Goal: Task Accomplishment & Management: Manage account settings

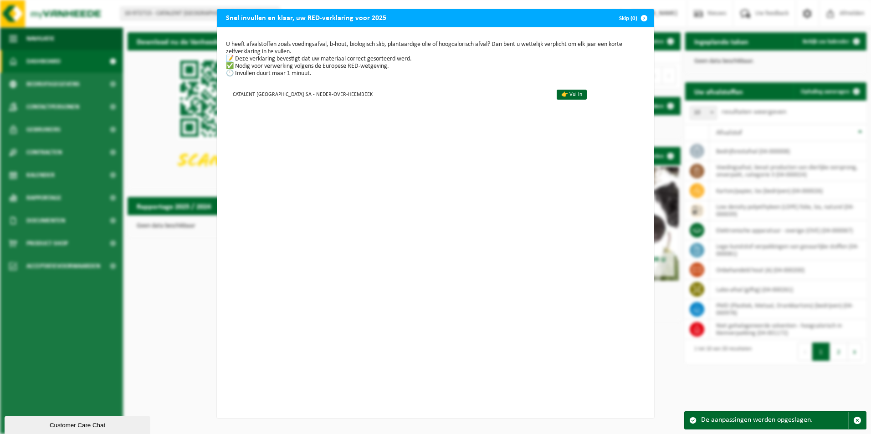
click at [639, 20] on span "button" at bounding box center [644, 18] width 18 height 18
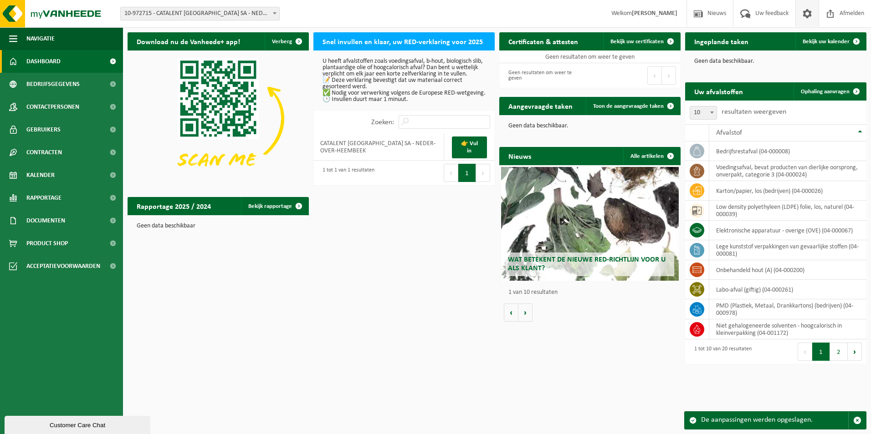
click at [811, 16] on span at bounding box center [807, 13] width 14 height 27
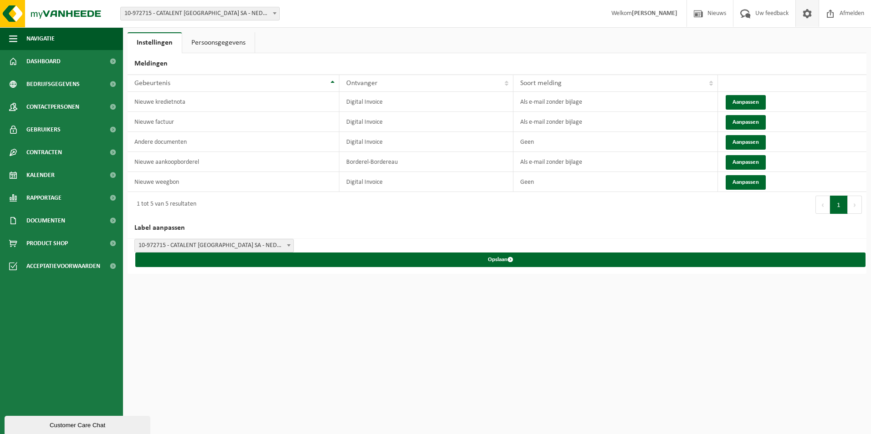
click at [803, 10] on span at bounding box center [807, 13] width 14 height 27
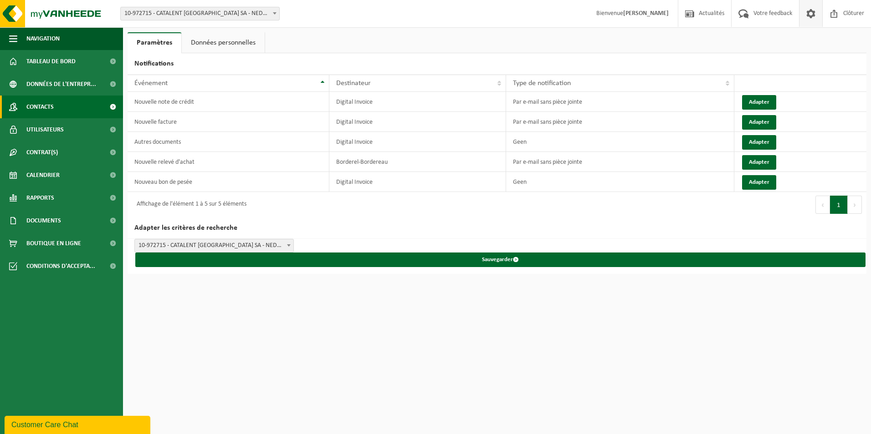
click at [56, 107] on link "Contacts" at bounding box center [61, 107] width 123 height 23
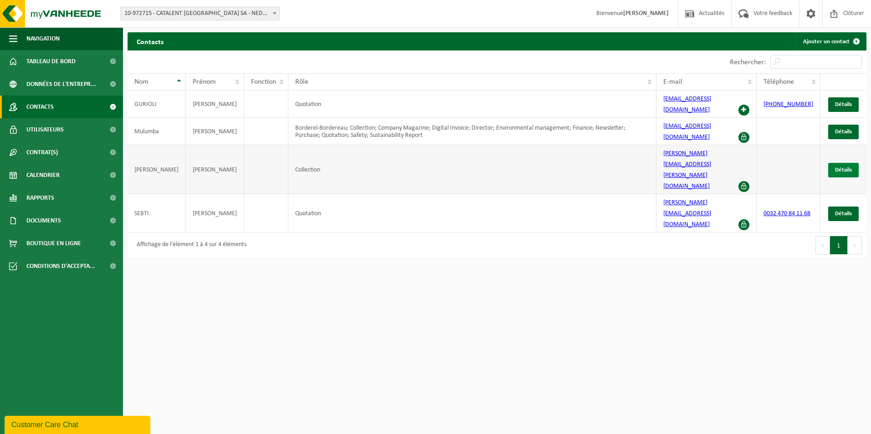
click at [832, 163] on link "Détails" at bounding box center [843, 170] width 31 height 15
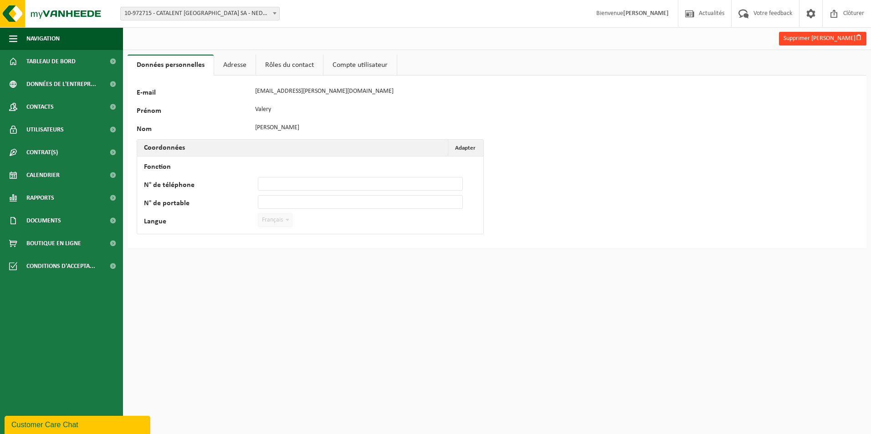
click at [819, 36] on button "Supprimer Valery Ruth" at bounding box center [822, 39] width 87 height 14
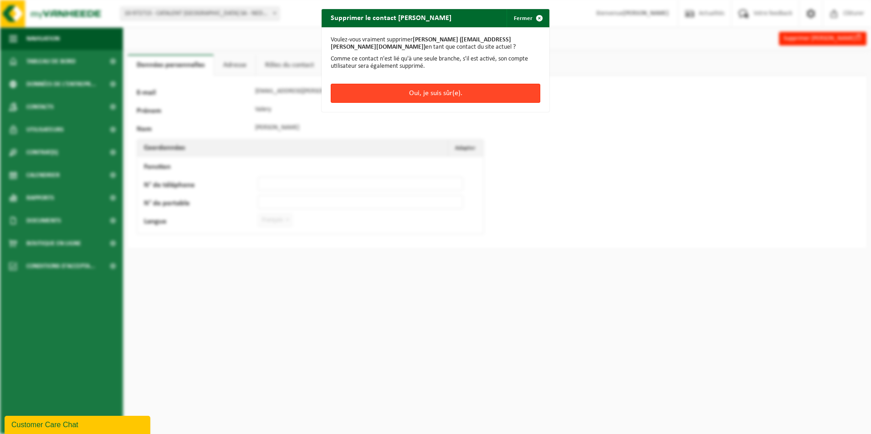
click at [459, 95] on button "Oui, je suis sûr(e)." at bounding box center [436, 93] width 210 height 19
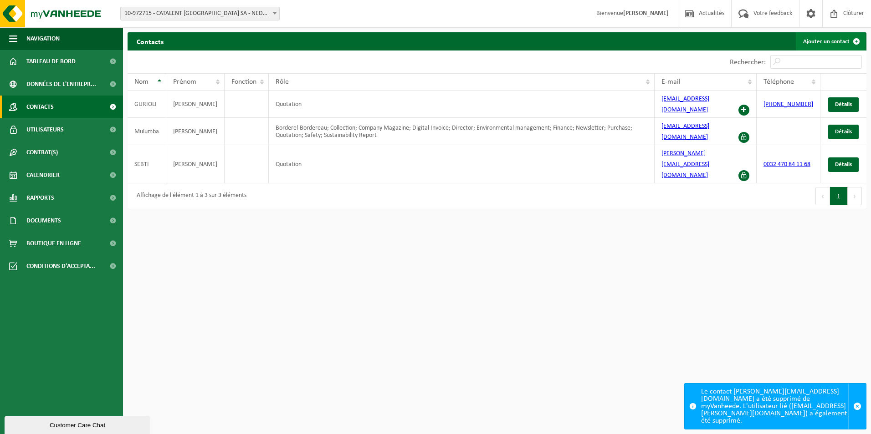
click at [810, 42] on link "Ajouter un contact" at bounding box center [831, 41] width 70 height 18
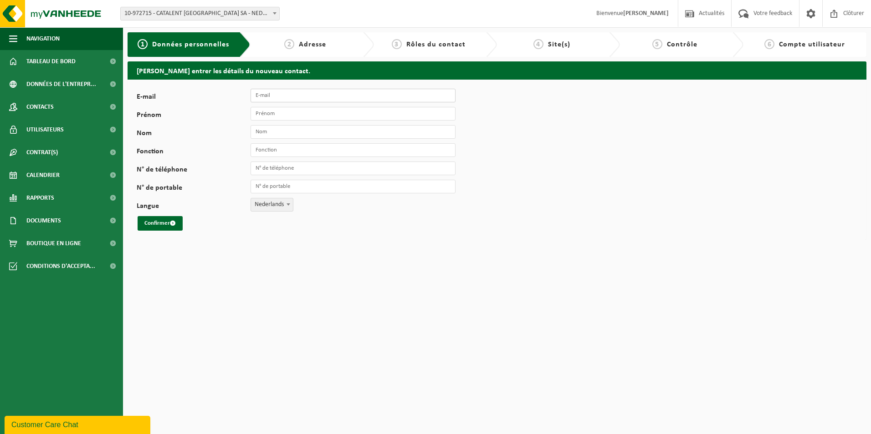
click at [321, 96] on input "E-mail" at bounding box center [352, 96] width 205 height 14
paste input "Fadela.Hezzab@catalent.com"
type input "Fadela.Hezzab@catalent.com"
click at [301, 112] on input "Prénom" at bounding box center [352, 114] width 205 height 14
type input "Fadela"
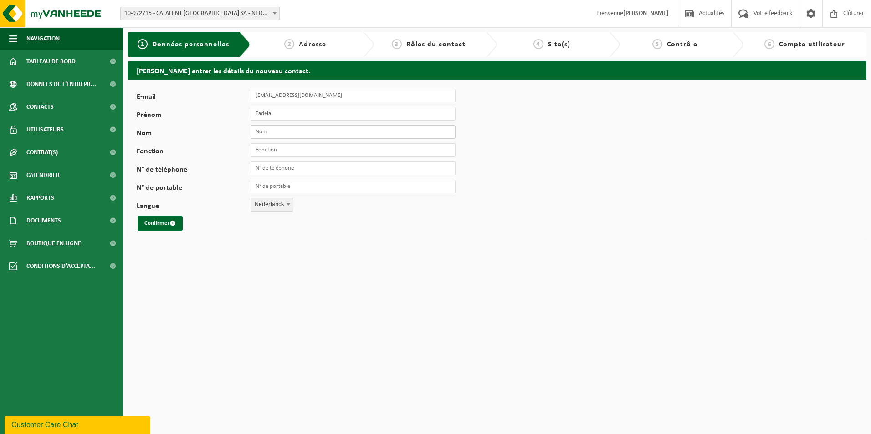
type input "J"
type input "Hezzab"
click at [302, 154] on input "Fonction" at bounding box center [352, 150] width 205 height 14
type input "Warehouse project coordinator"
click at [301, 164] on input "N° de téléphone" at bounding box center [352, 169] width 205 height 14
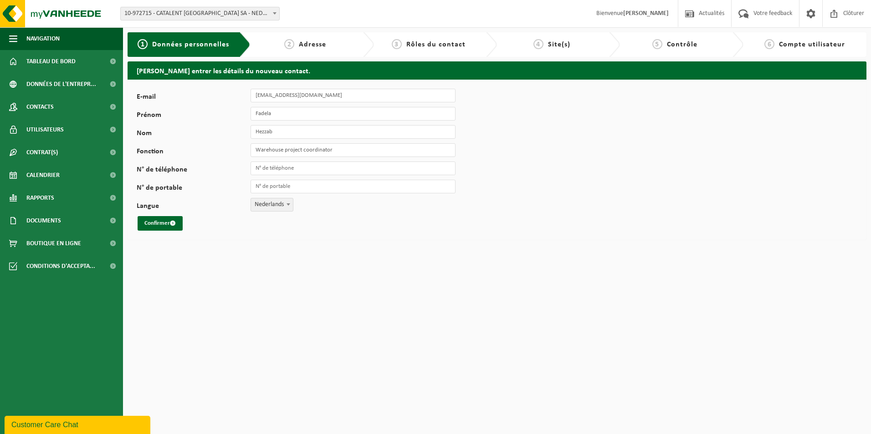
click at [268, 208] on span "Nederlands" at bounding box center [272, 205] width 42 height 13
select select "1"
click at [171, 219] on button "Confirmer" at bounding box center [160, 223] width 45 height 15
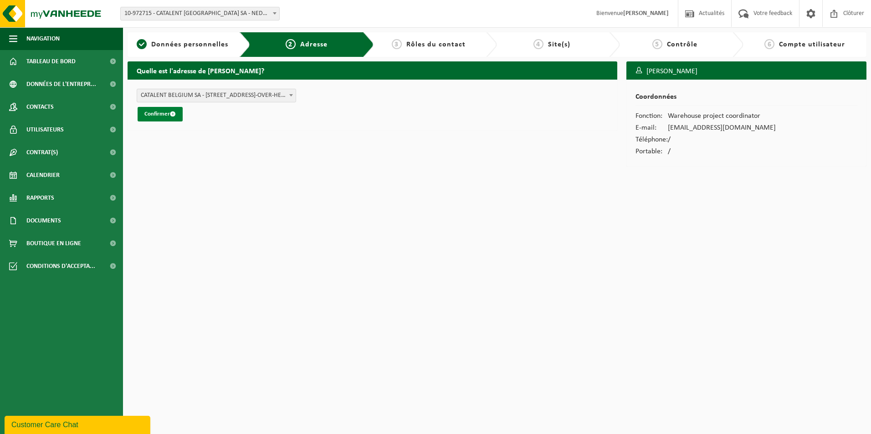
click at [175, 115] on span "submit" at bounding box center [173, 114] width 6 height 6
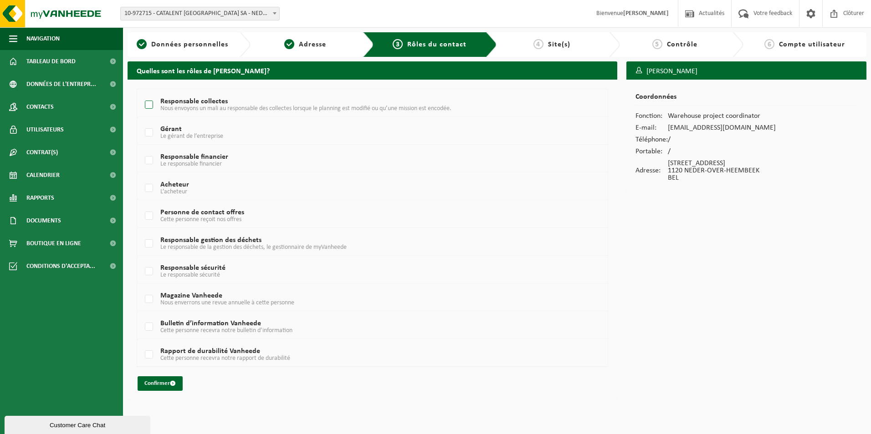
click at [185, 102] on label "Responsable collectes Nous envoyons un mali au responsable des collectes lorsqu…" at bounding box center [352, 105] width 419 height 14
click at [142, 94] on input "Responsable collectes Nous envoyons un mali au responsable des collectes lorsqu…" at bounding box center [141, 93] width 0 height 0
checkbox input "true"
click at [237, 291] on td "Magazine Vanheede Nous enverrons une revue annuelle à cette personne" at bounding box center [372, 298] width 470 height 28
click at [234, 322] on label "Bulletin d’information Vanheede Cette personne recevra notre bulletin d’informa…" at bounding box center [352, 328] width 419 height 14
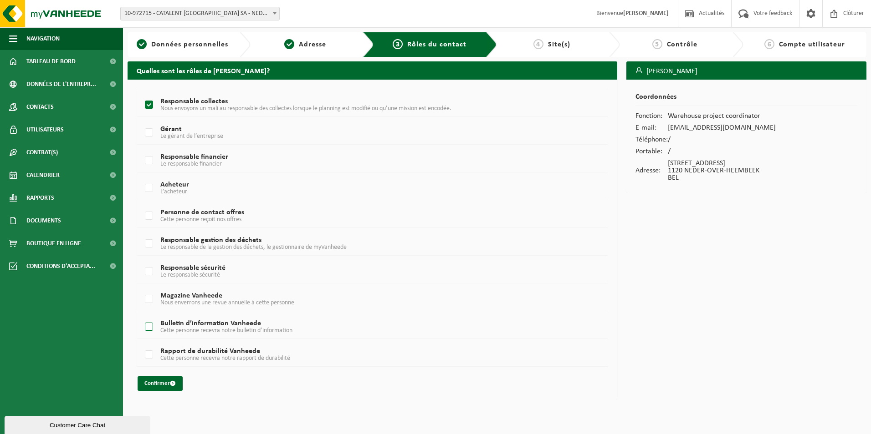
click at [142, 316] on input "Bulletin d’information Vanheede Cette personne recevra notre bulletin d’informa…" at bounding box center [141, 316] width 0 height 0
checkbox input "true"
click at [174, 380] on button "Confirmer" at bounding box center [160, 384] width 45 height 15
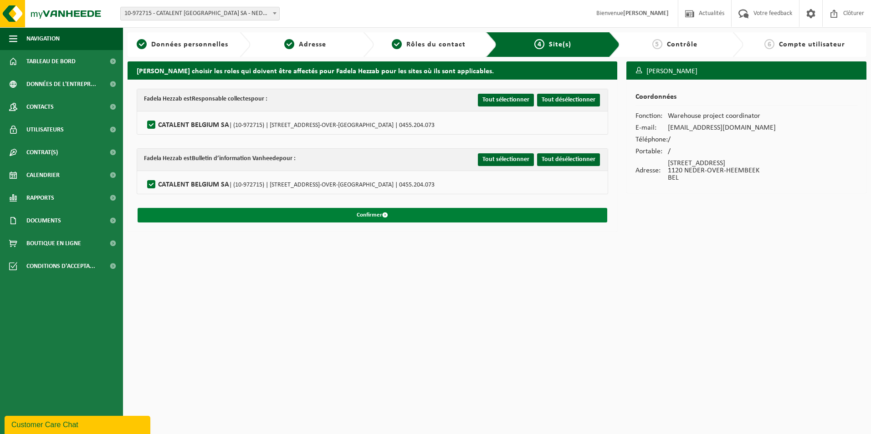
click at [373, 211] on button "Confirmer" at bounding box center [373, 215] width 470 height 15
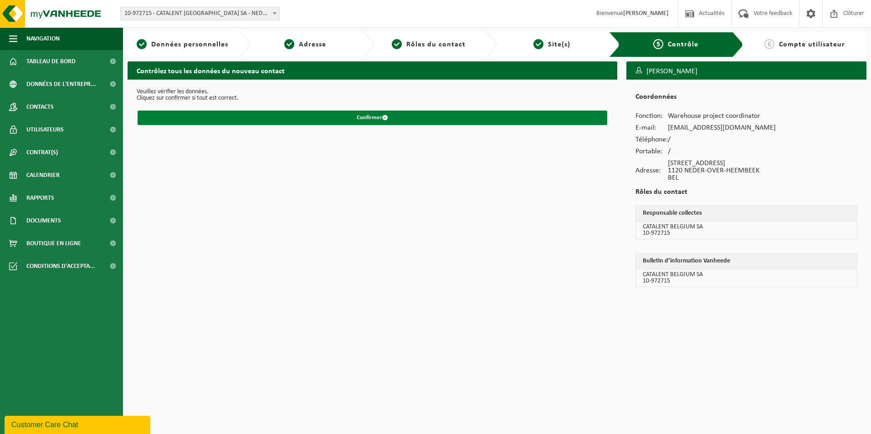
click at [376, 116] on button "Confirmer" at bounding box center [373, 118] width 470 height 15
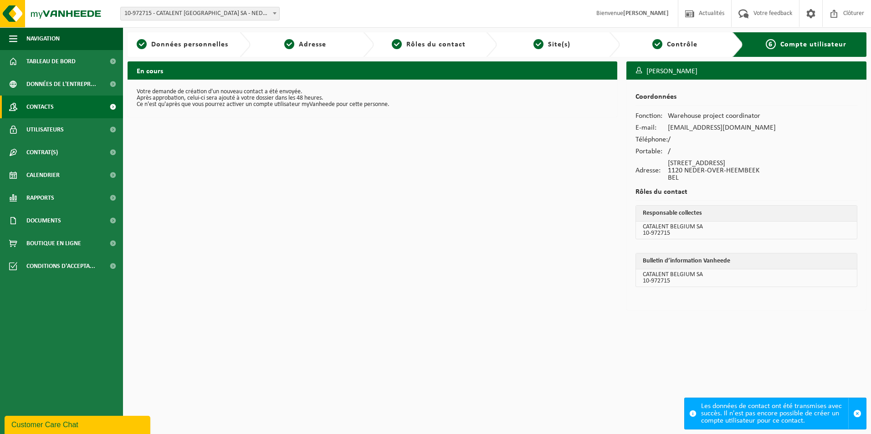
click at [51, 103] on span "Contacts" at bounding box center [39, 107] width 27 height 23
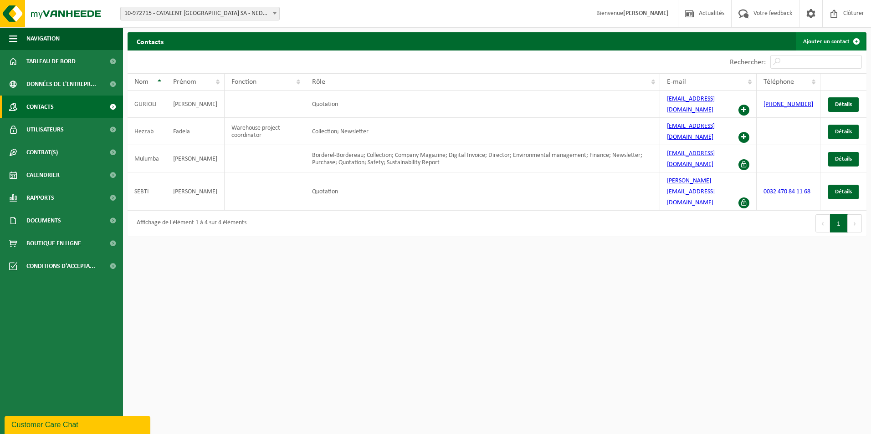
click at [831, 40] on link "Ajouter un contact" at bounding box center [831, 41] width 70 height 18
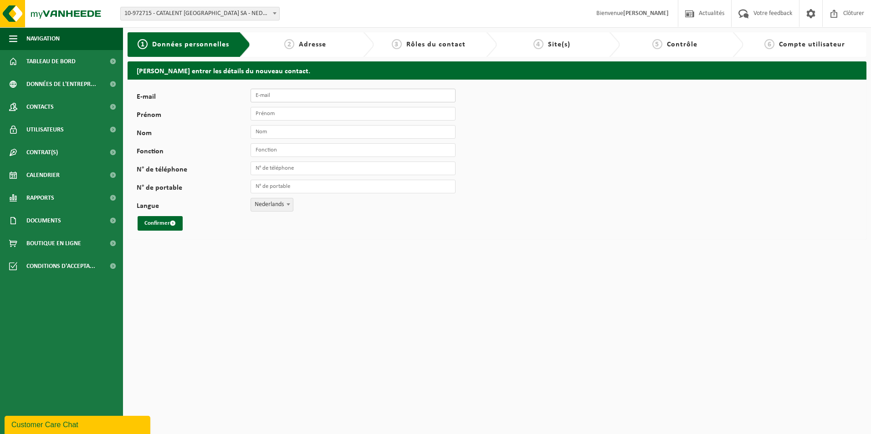
click at [340, 93] on input "E-mail" at bounding box center [352, 96] width 205 height 14
paste input "[PERSON_NAME][EMAIL_ADDRESS][DOMAIN_NAME]"
type input "[PERSON_NAME][EMAIL_ADDRESS][DOMAIN_NAME]"
click at [333, 114] on input "Prénom" at bounding box center [352, 114] width 205 height 14
type input "Mohammed"
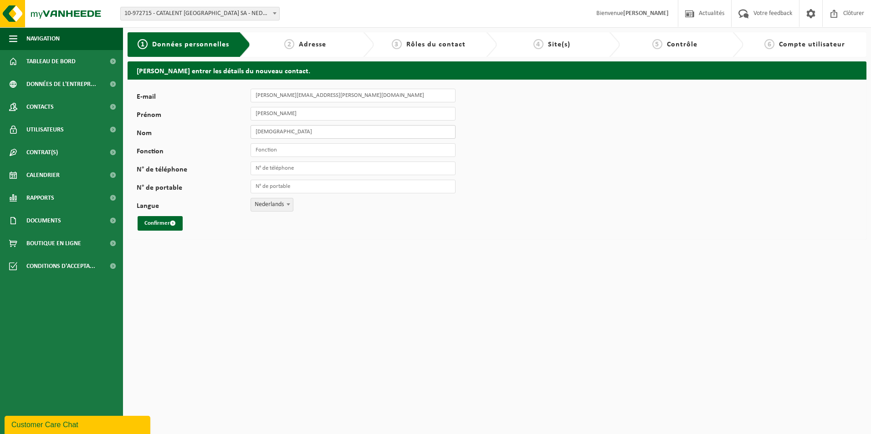
type input "Taibi"
click at [329, 156] on input "Fonction" at bounding box center [352, 150] width 205 height 14
type input "Warehouse Supervisor"
click at [297, 165] on input "N° de téléphone" at bounding box center [352, 169] width 205 height 14
click at [274, 200] on span "Nederlands" at bounding box center [272, 205] width 42 height 13
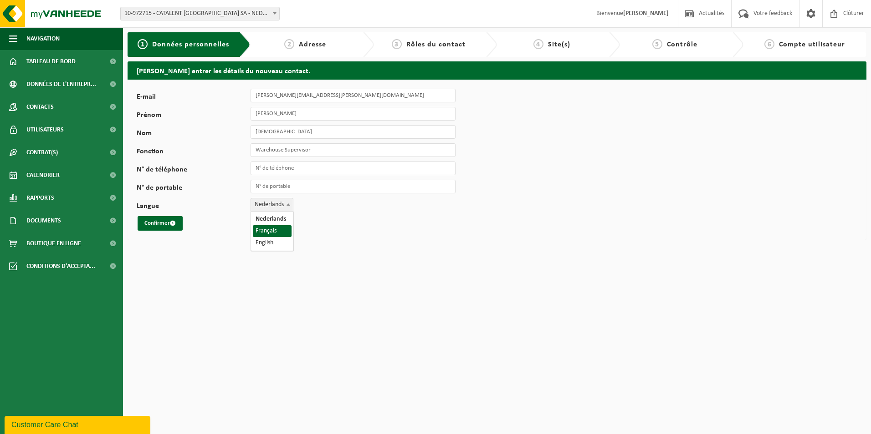
select select "1"
click at [175, 225] on span "submit" at bounding box center [173, 223] width 6 height 6
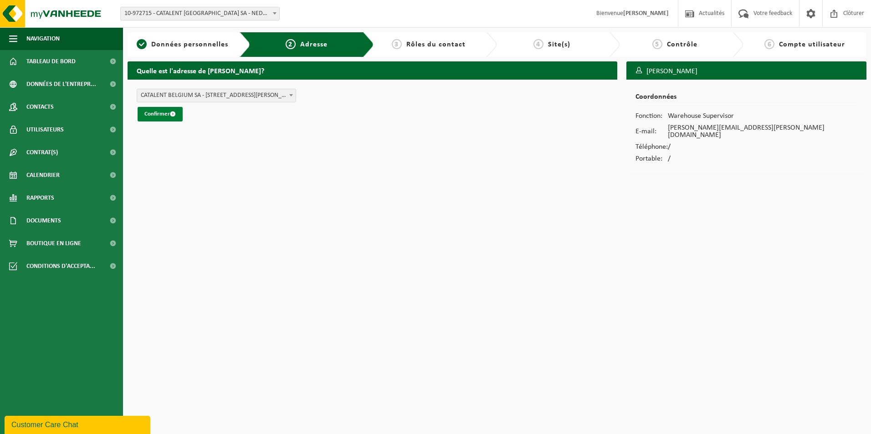
click at [171, 111] on button "Confirmer" at bounding box center [160, 114] width 45 height 15
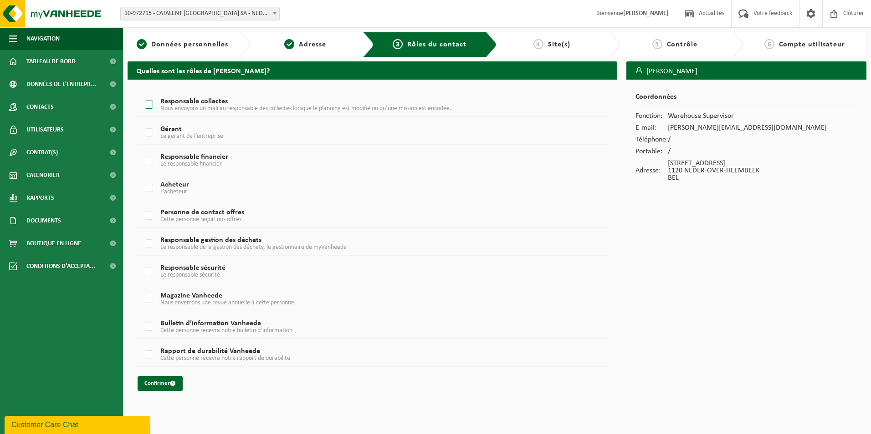
click at [178, 106] on span "Nous envoyons un mali au responsable des collectes lorsque le planning est modi…" at bounding box center [305, 108] width 291 height 7
click at [142, 94] on input "Responsable collectes Nous envoyons un mali au responsable des collectes lorsqu…" at bounding box center [141, 93] width 0 height 0
checkbox input "true"
click at [316, 250] on span "Le responsable de la gestion des déchets, le gestionnaire de myVanheede" at bounding box center [253, 247] width 186 height 7
click at [142, 233] on input "Responsable gestion des déchets Le responsable de la gestion des déchets, le ge…" at bounding box center [141, 232] width 0 height 0
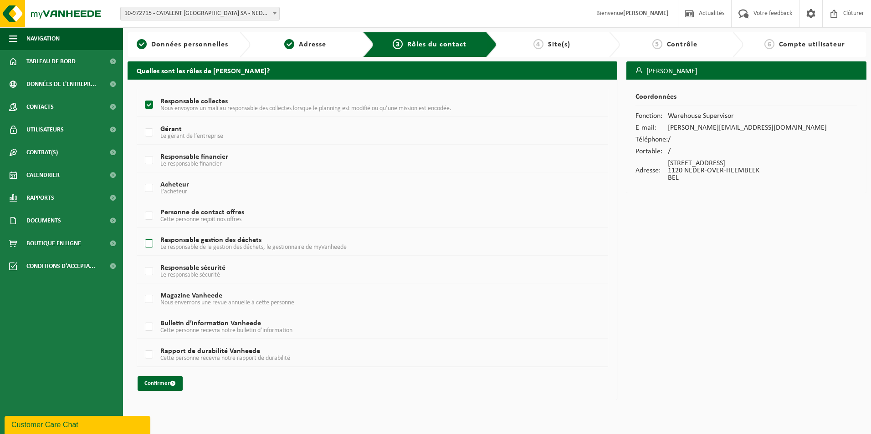
checkbox input "true"
click at [172, 383] on span "submit" at bounding box center [173, 384] width 6 height 6
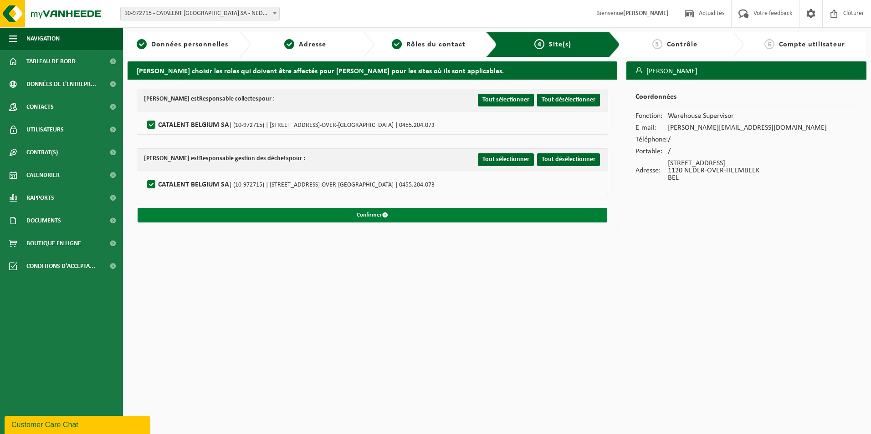
click at [423, 217] on button "Confirmer" at bounding box center [373, 215] width 470 height 15
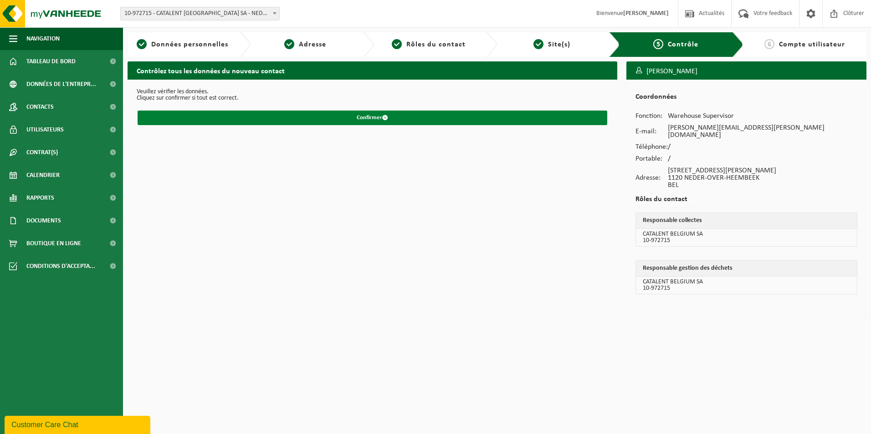
click at [420, 112] on button "Confirmer" at bounding box center [373, 118] width 470 height 15
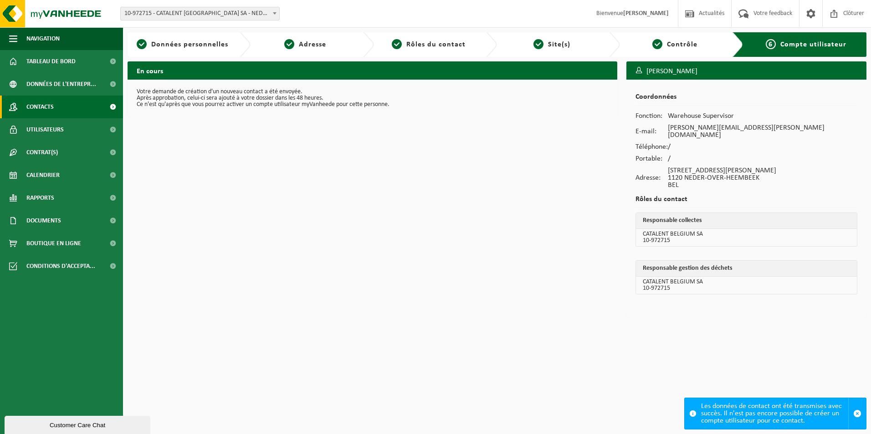
click at [54, 112] on span "Contacts" at bounding box center [39, 107] width 27 height 23
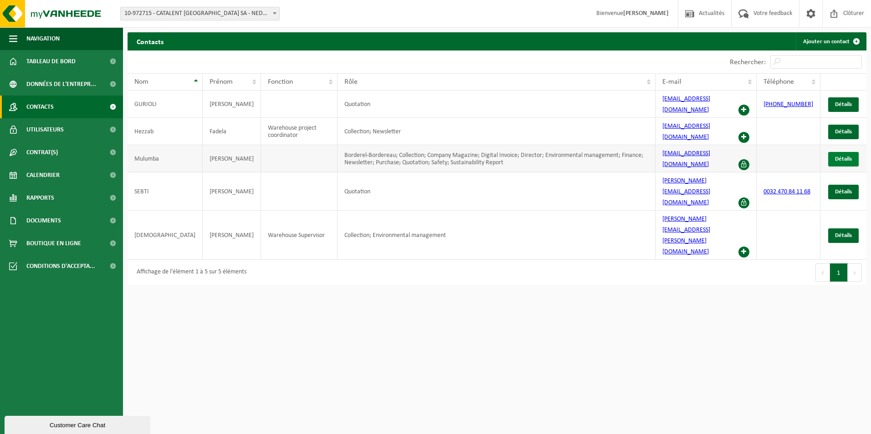
click at [850, 156] on span "Détails" at bounding box center [843, 159] width 17 height 6
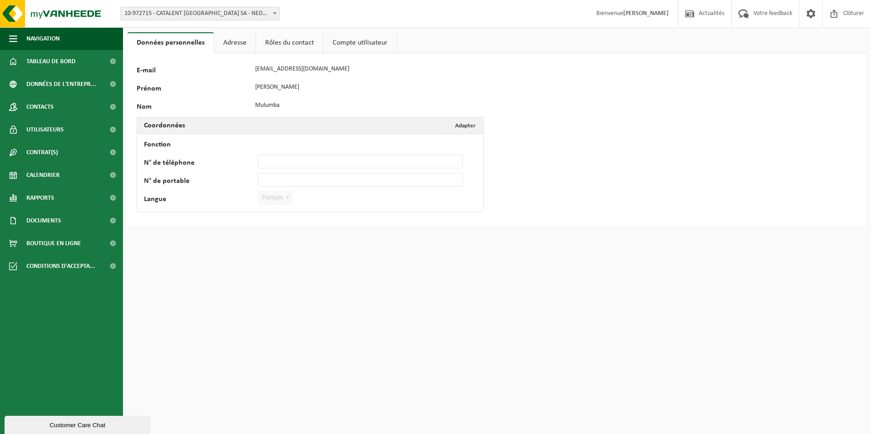
click at [245, 46] on link "Adresse" at bounding box center [234, 42] width 41 height 21
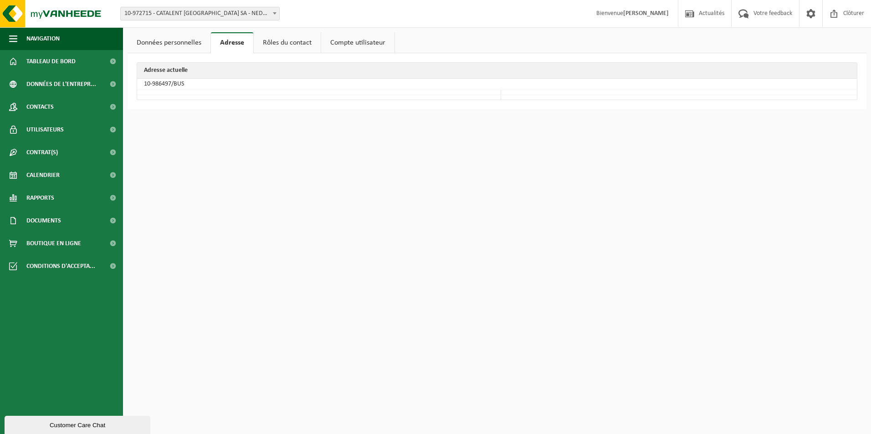
click at [264, 42] on link "Rôles du contact" at bounding box center [287, 42] width 67 height 21
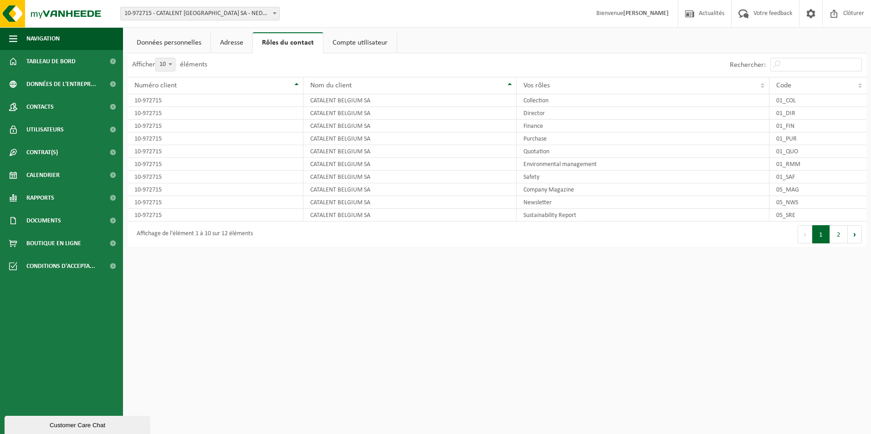
click at [339, 46] on link "Compte utilisateur" at bounding box center [359, 42] width 73 height 21
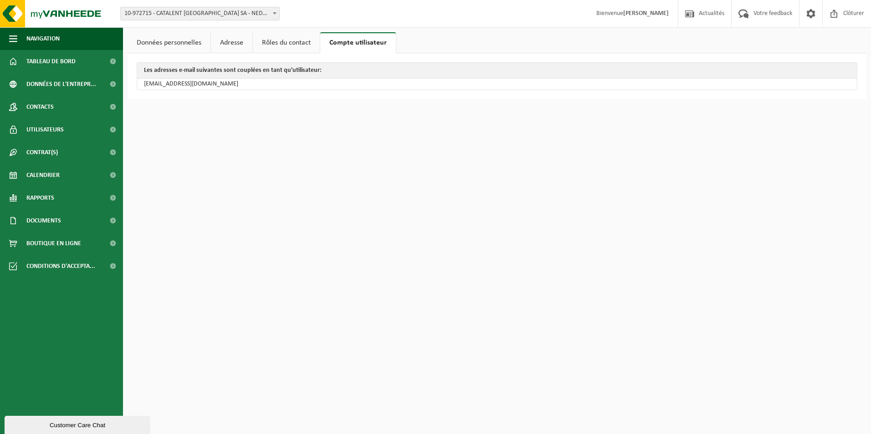
click at [171, 45] on link "Données personnelles" at bounding box center [169, 42] width 83 height 21
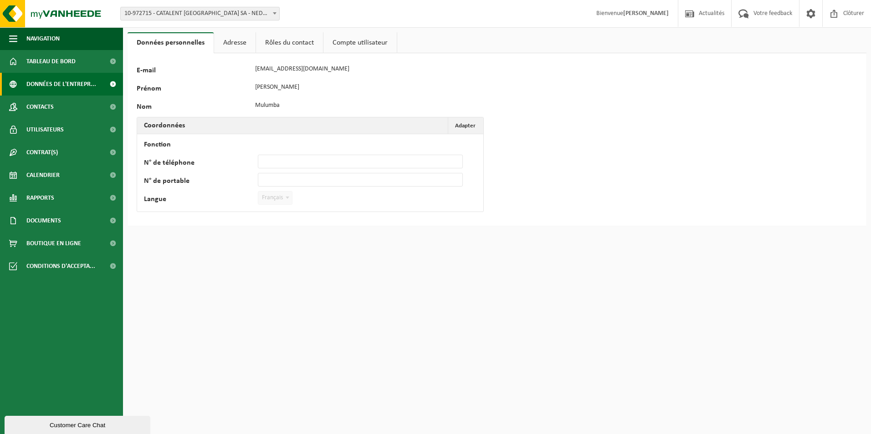
click at [60, 85] on span "Données de l'entrepr..." at bounding box center [61, 84] width 70 height 23
